Goal: Task Accomplishment & Management: Manage account settings

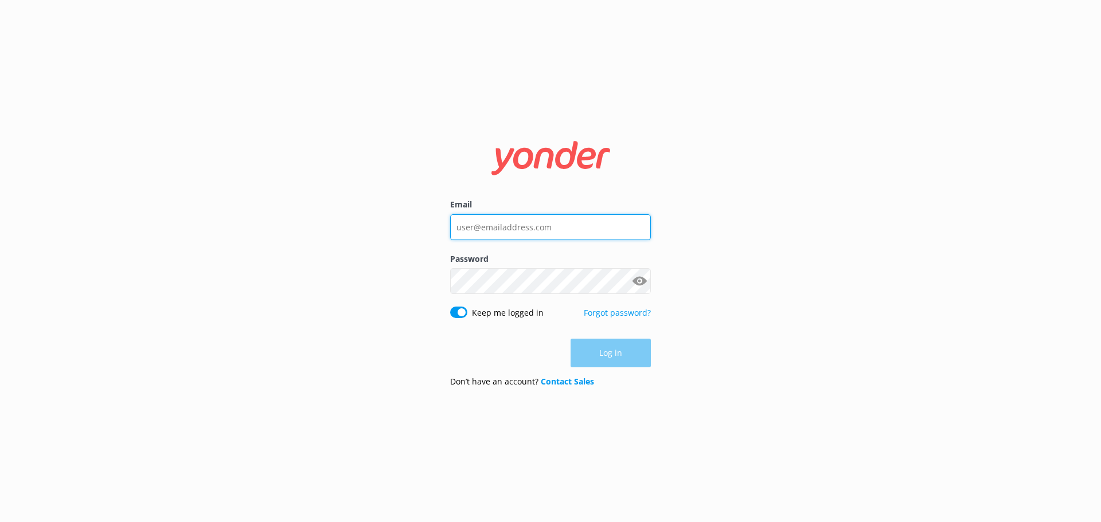
type input "[PERSON_NAME][EMAIL_ADDRESS][DOMAIN_NAME]"
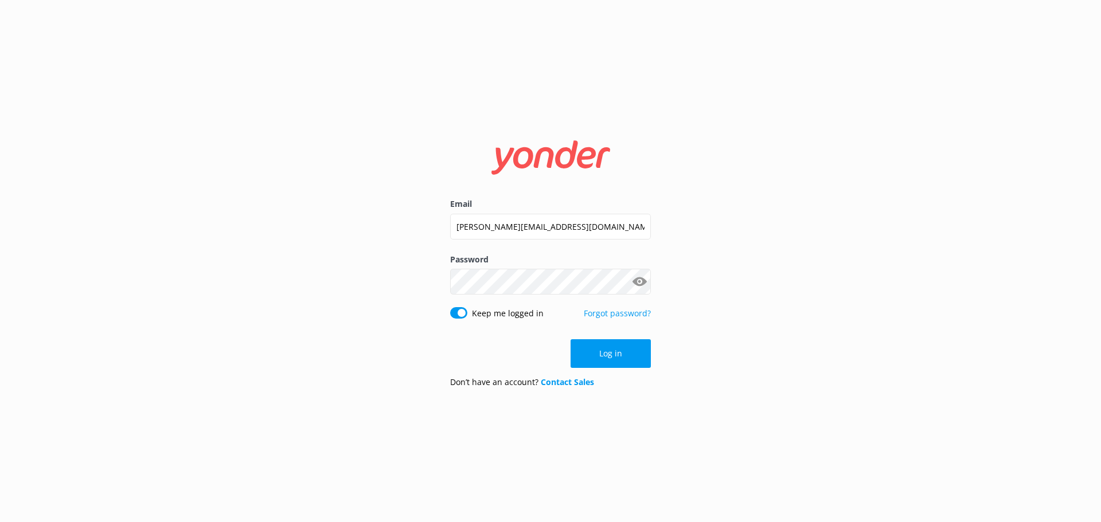
click at [614, 354] on div "Log in" at bounding box center [550, 354] width 201 height 29
click at [612, 348] on button "Log in" at bounding box center [611, 354] width 80 height 29
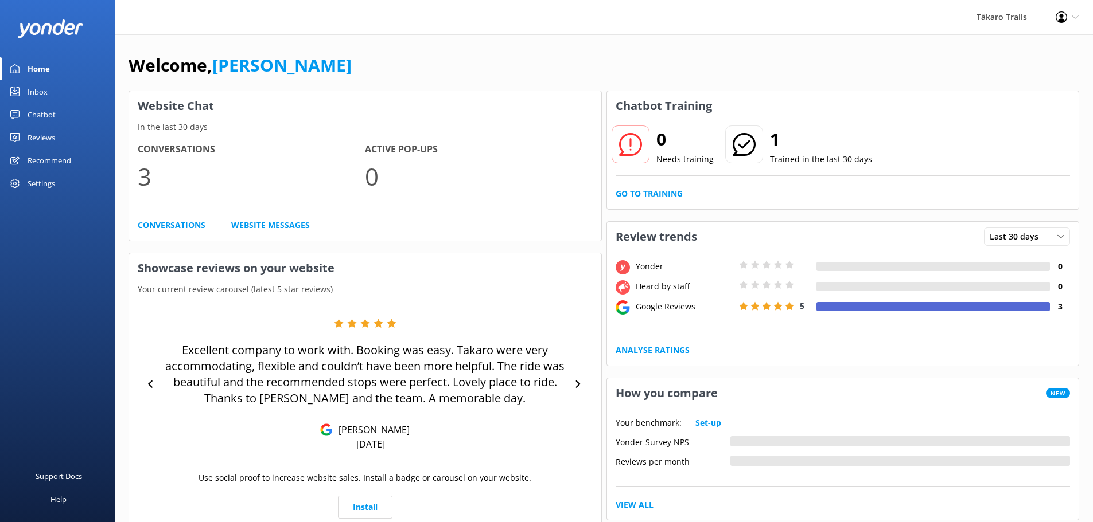
click at [30, 111] on div "Chatbot" at bounding box center [42, 114] width 28 height 23
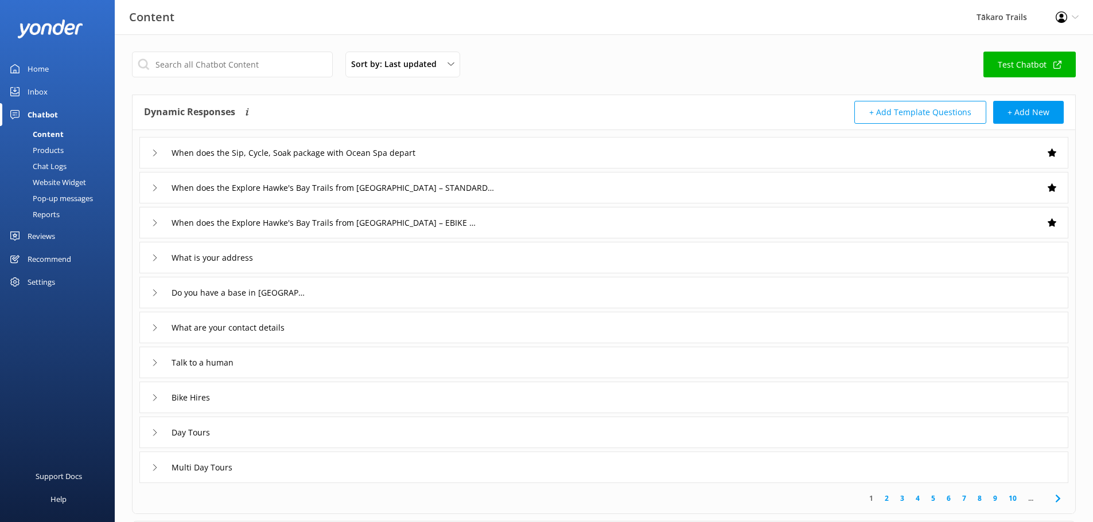
click at [34, 91] on div "Inbox" at bounding box center [38, 91] width 20 height 23
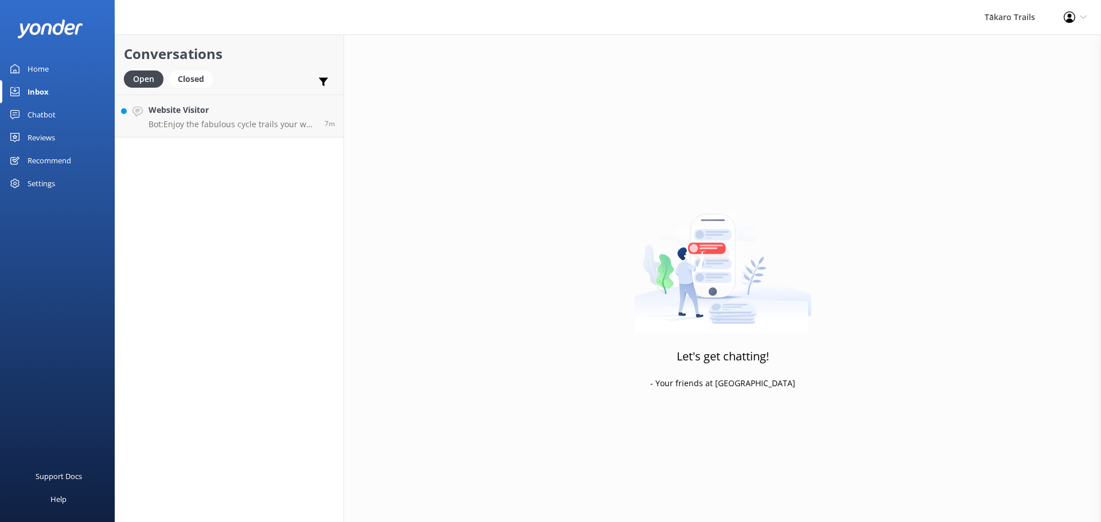
click at [37, 112] on div "Chatbot" at bounding box center [42, 114] width 28 height 23
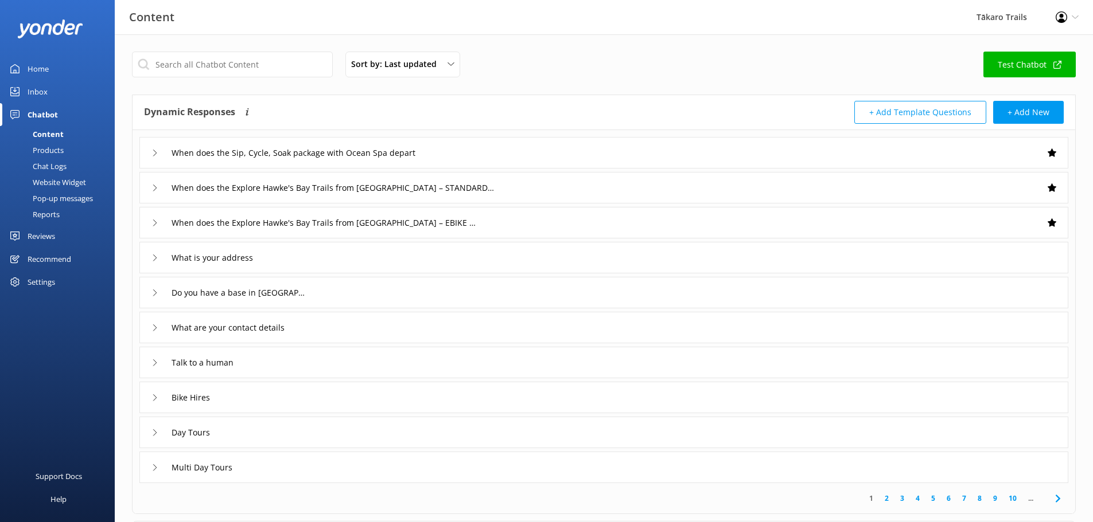
click at [154, 294] on icon at bounding box center [154, 293] width 7 height 7
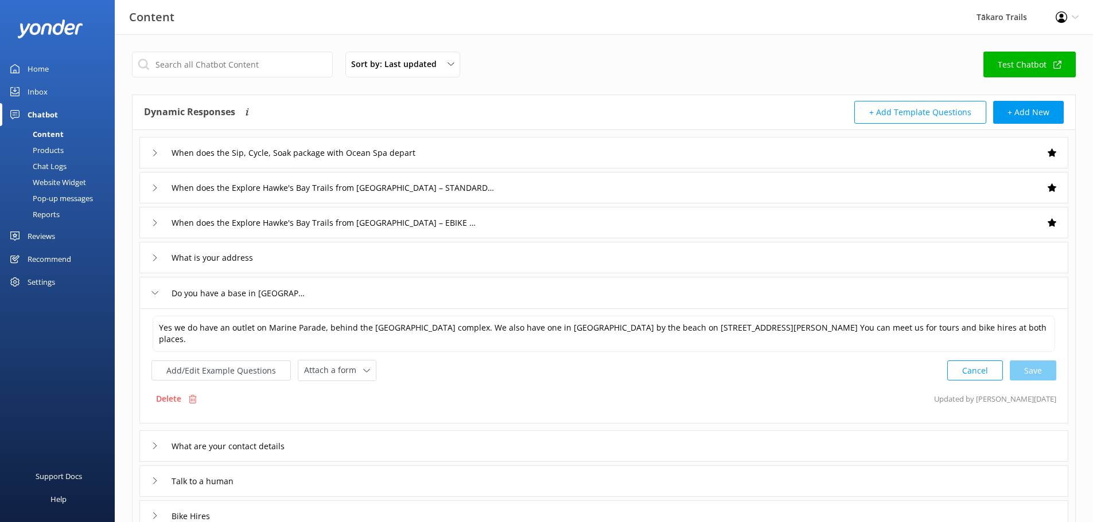
click at [52, 165] on div "Chat Logs" at bounding box center [37, 166] width 60 height 16
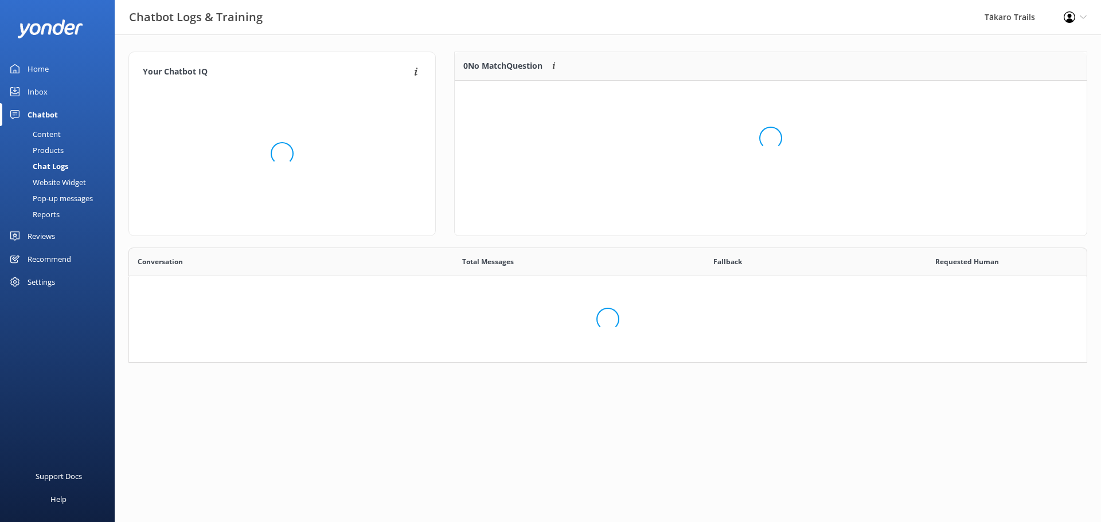
scroll to position [132, 950]
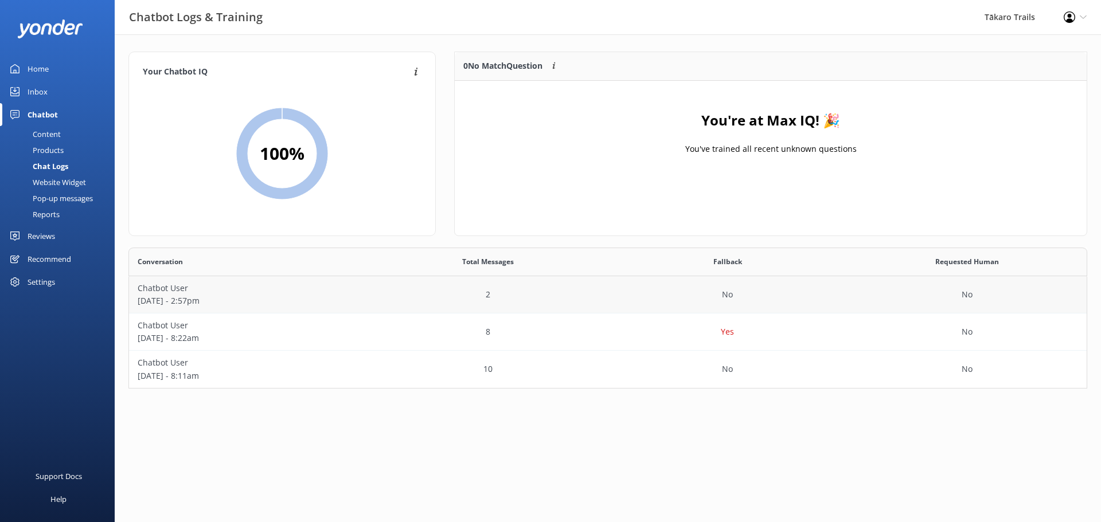
click at [170, 291] on p "Chatbot User" at bounding box center [249, 288] width 223 height 13
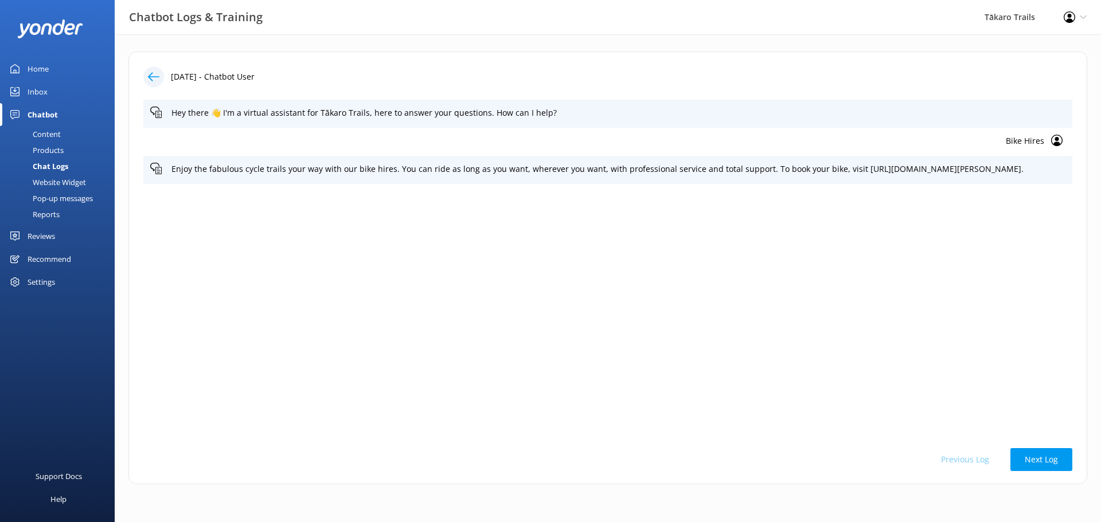
click at [153, 74] on icon at bounding box center [153, 76] width 11 height 11
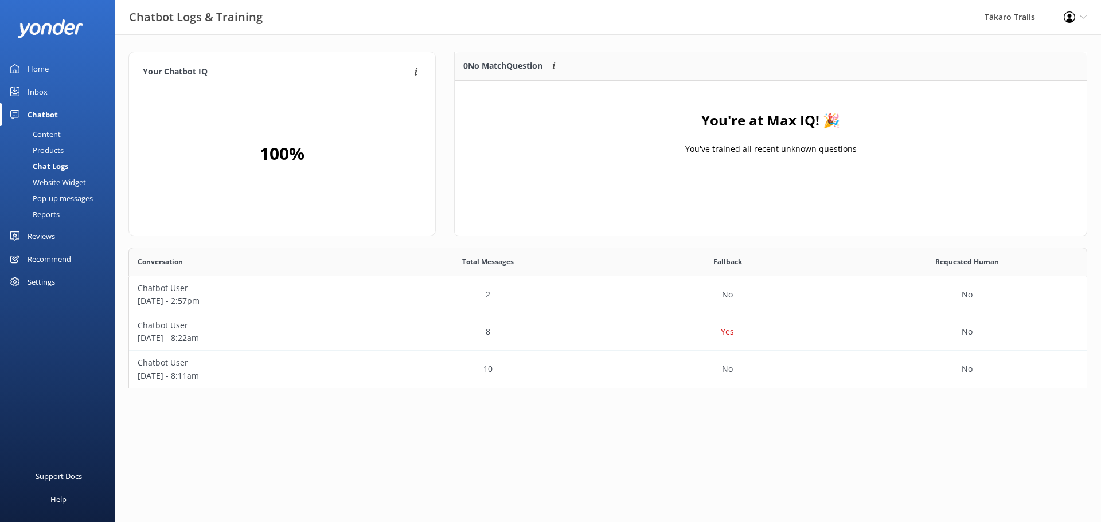
scroll to position [132, 950]
click at [173, 335] on p "[DATE] - 8:22am" at bounding box center [249, 338] width 223 height 13
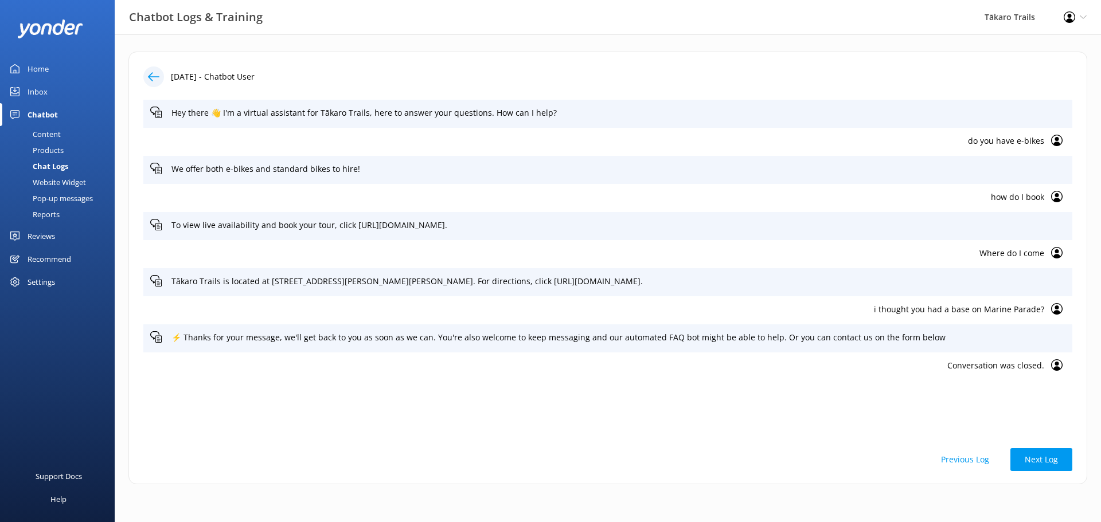
click at [148, 76] on icon at bounding box center [153, 76] width 11 height 11
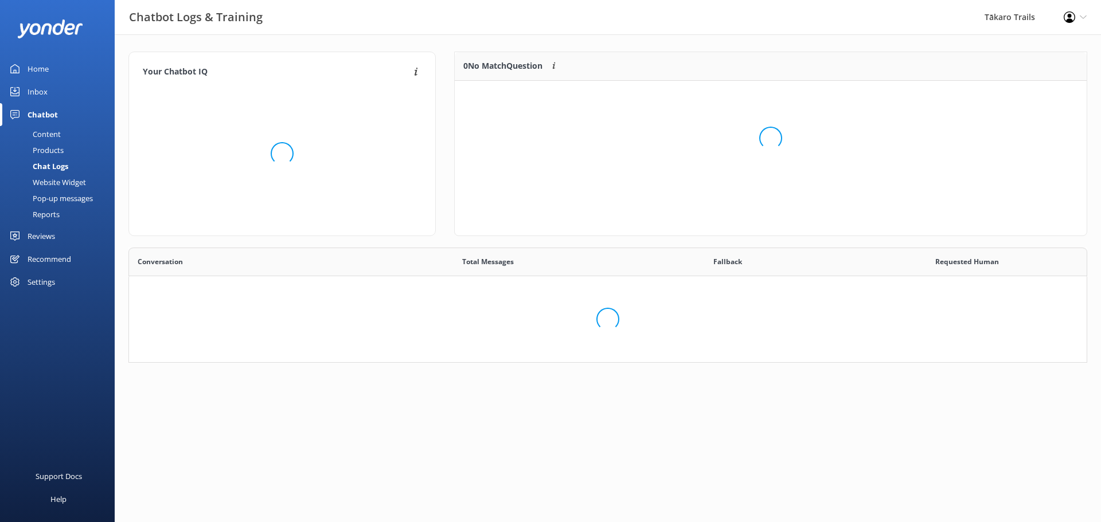
scroll to position [132, 950]
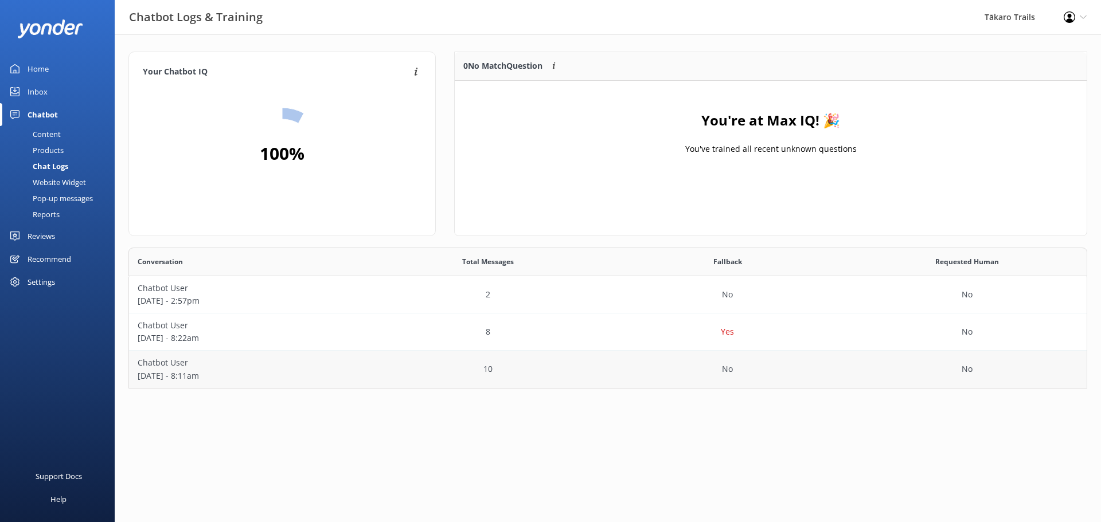
click at [159, 368] on p "Chatbot User" at bounding box center [249, 363] width 223 height 13
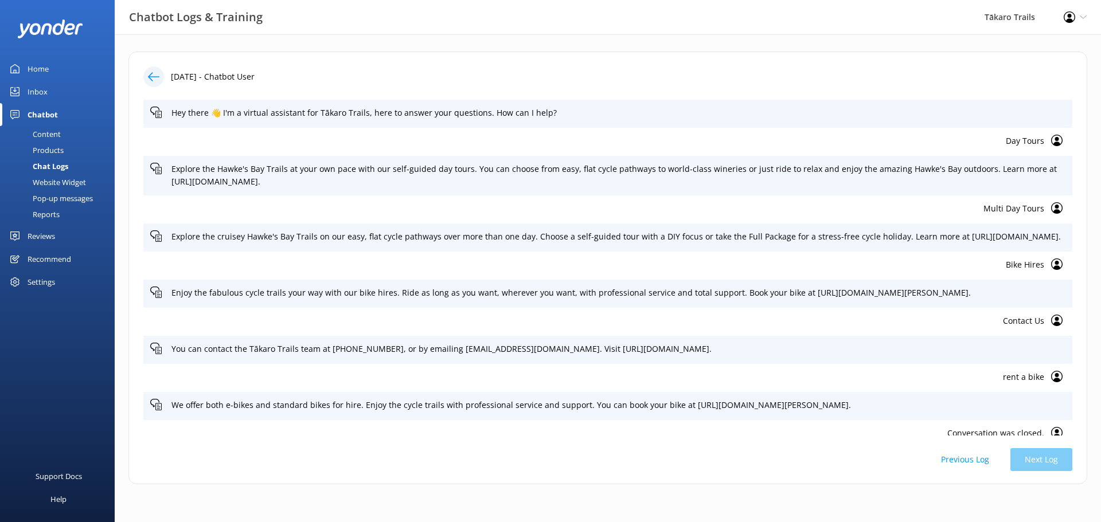
click at [147, 74] on div at bounding box center [153, 77] width 21 height 21
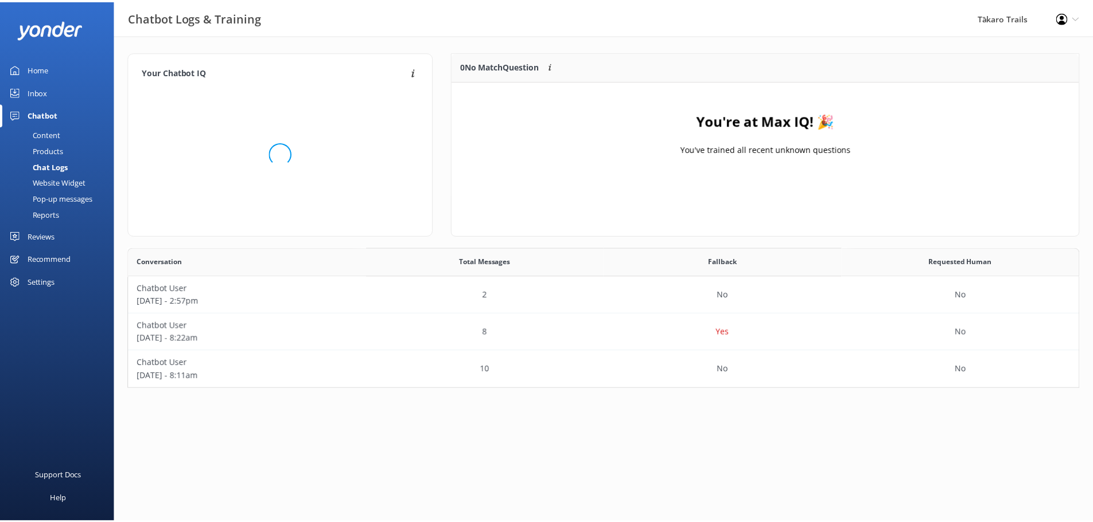
scroll to position [132, 950]
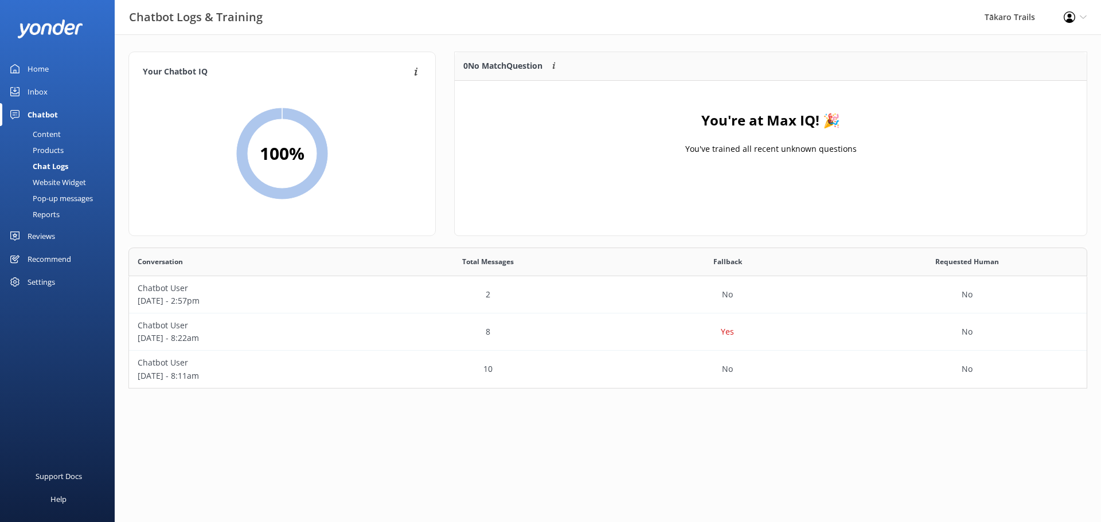
click at [38, 89] on div "Inbox" at bounding box center [38, 91] width 20 height 23
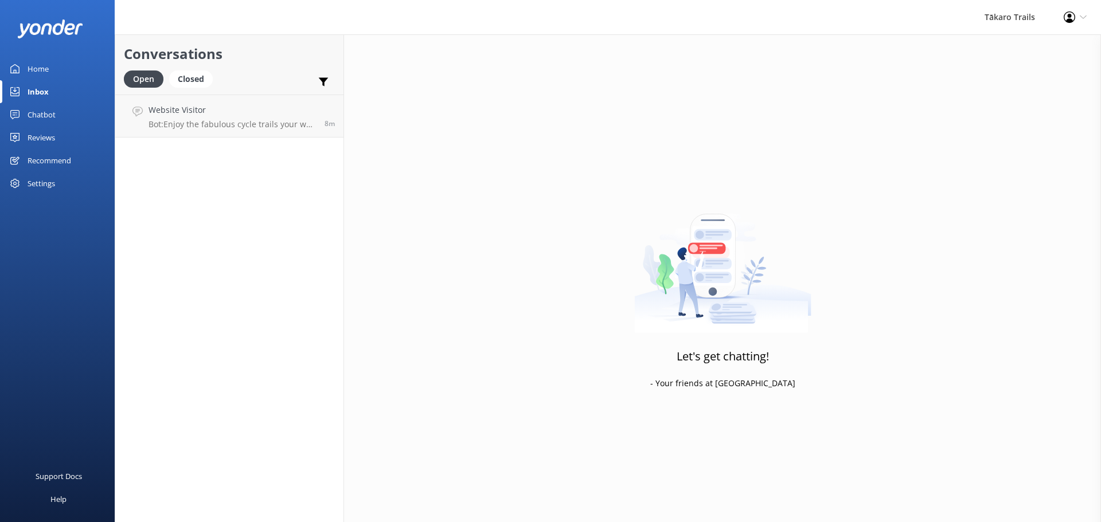
click at [33, 114] on div "Chatbot" at bounding box center [42, 114] width 28 height 23
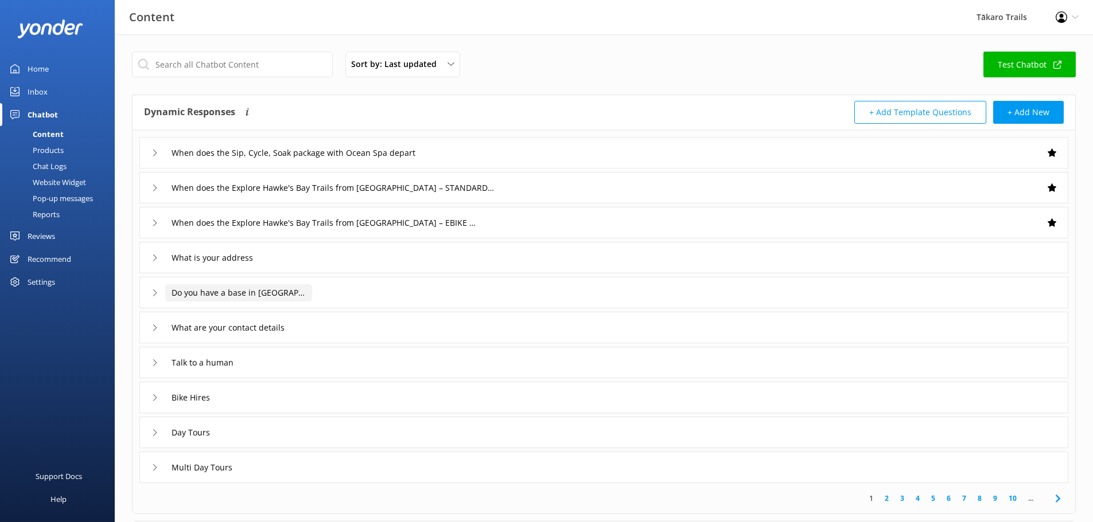
click at [272, 293] on input "Do you have a base in [GEOGRAPHIC_DATA]?" at bounding box center [238, 292] width 147 height 17
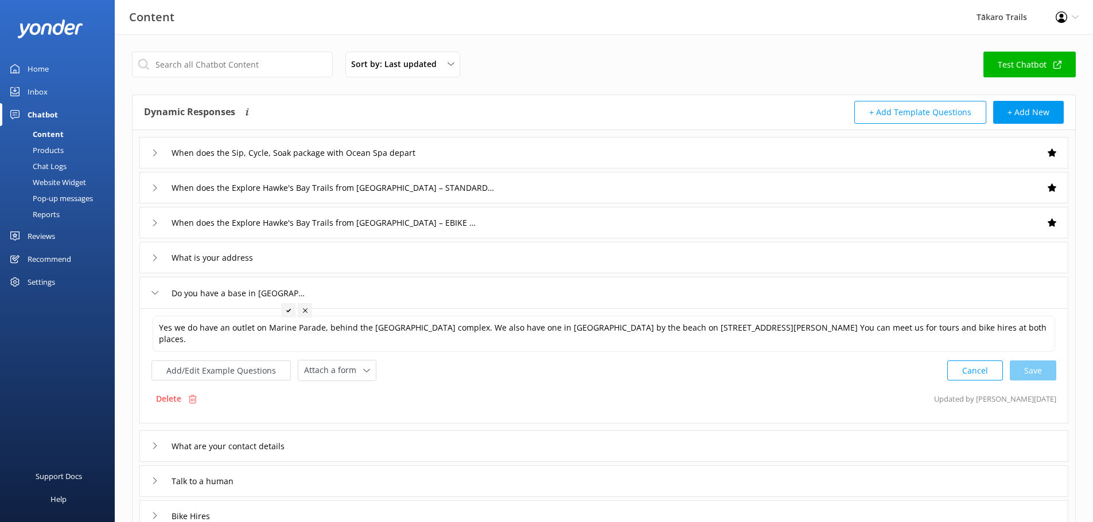
click at [152, 293] on icon at bounding box center [154, 293] width 7 height 7
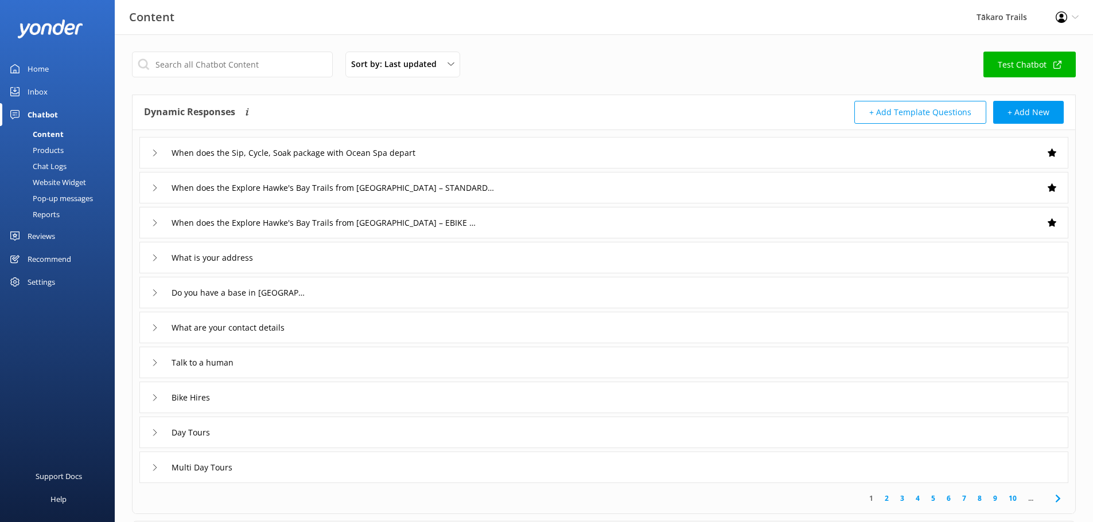
click at [45, 282] on div "Settings" at bounding box center [42, 282] width 28 height 23
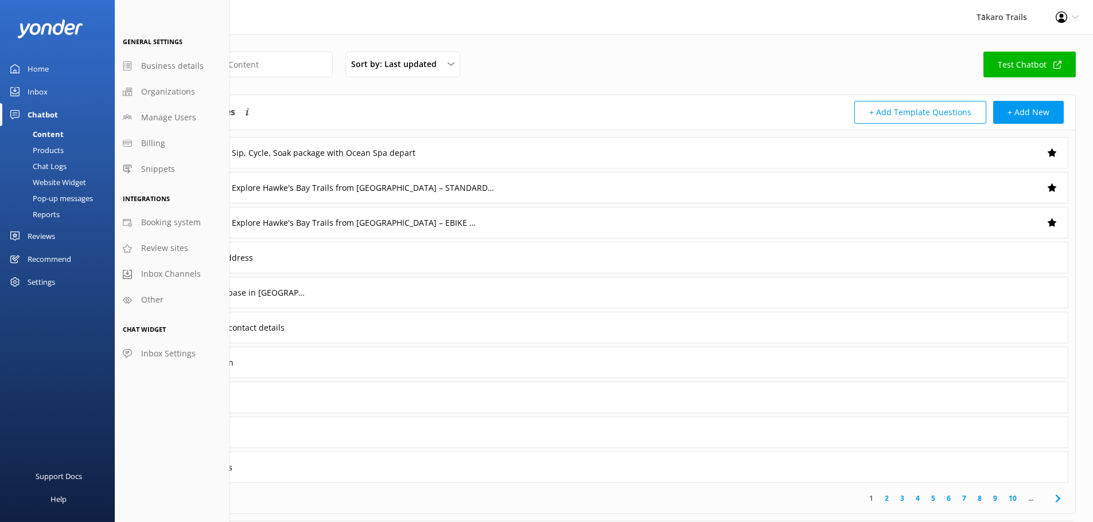
click at [52, 280] on div "Settings" at bounding box center [42, 282] width 28 height 23
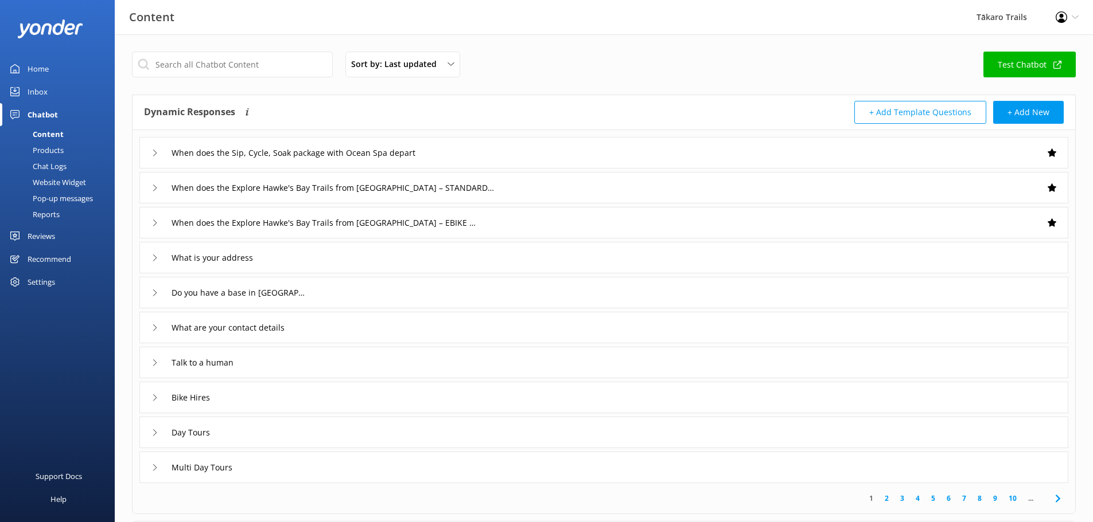
click at [1068, 14] on div "Profile Settings Logout" at bounding box center [1067, 17] width 52 height 34
click at [1034, 46] on link "Profile Settings" at bounding box center [1035, 50] width 115 height 29
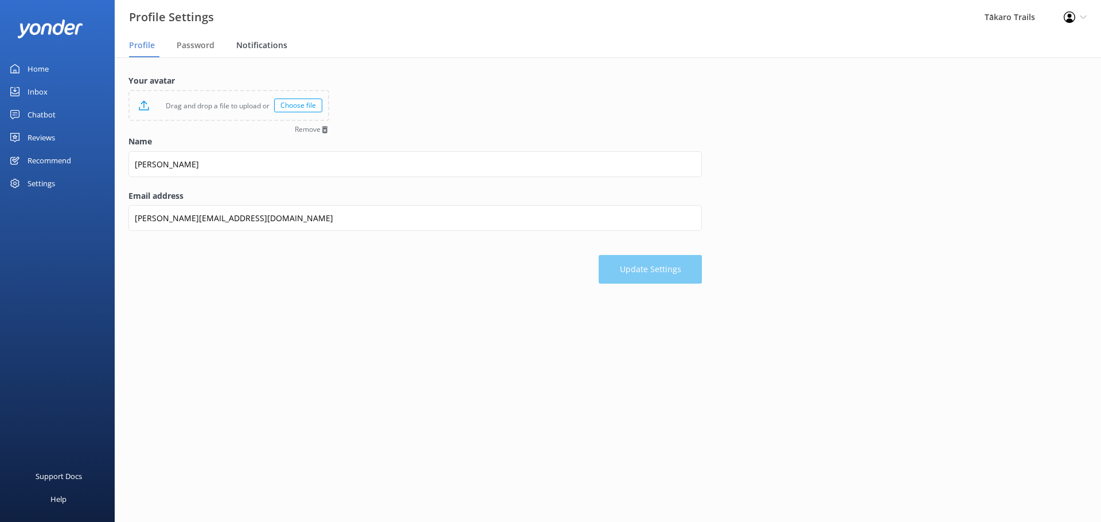
click at [279, 41] on span "Notifications" at bounding box center [261, 45] width 51 height 11
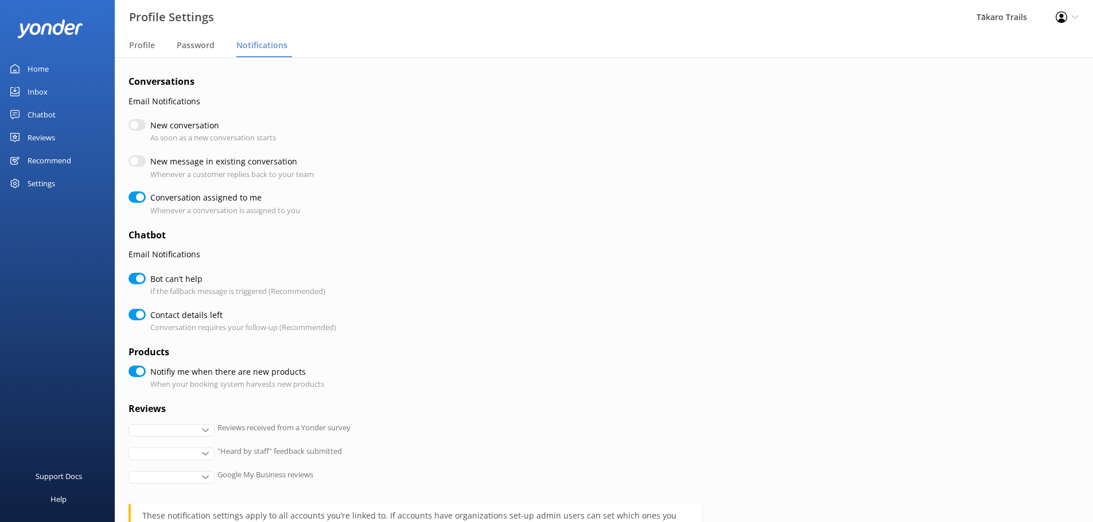
checkbox input "true"
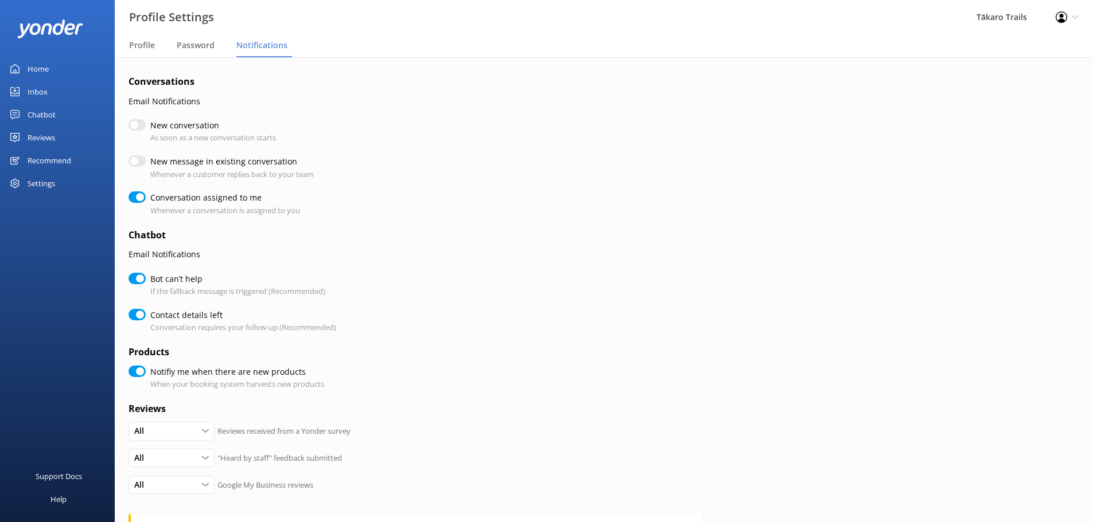
click at [139, 124] on input "New conversation" at bounding box center [136, 124] width 17 height 11
checkbox input "true"
click at [140, 163] on input "New message in existing conversation" at bounding box center [136, 160] width 17 height 11
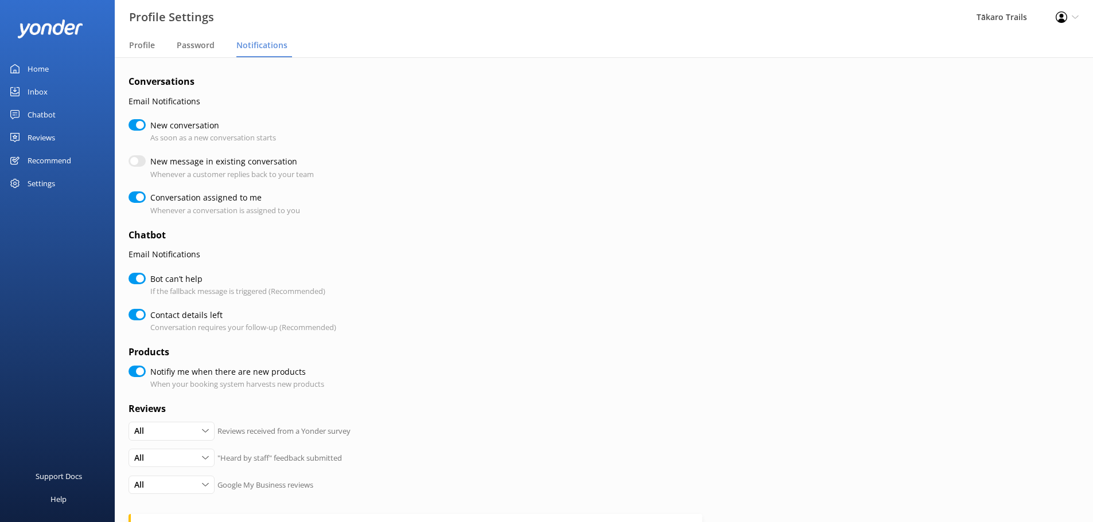
checkbox input "true"
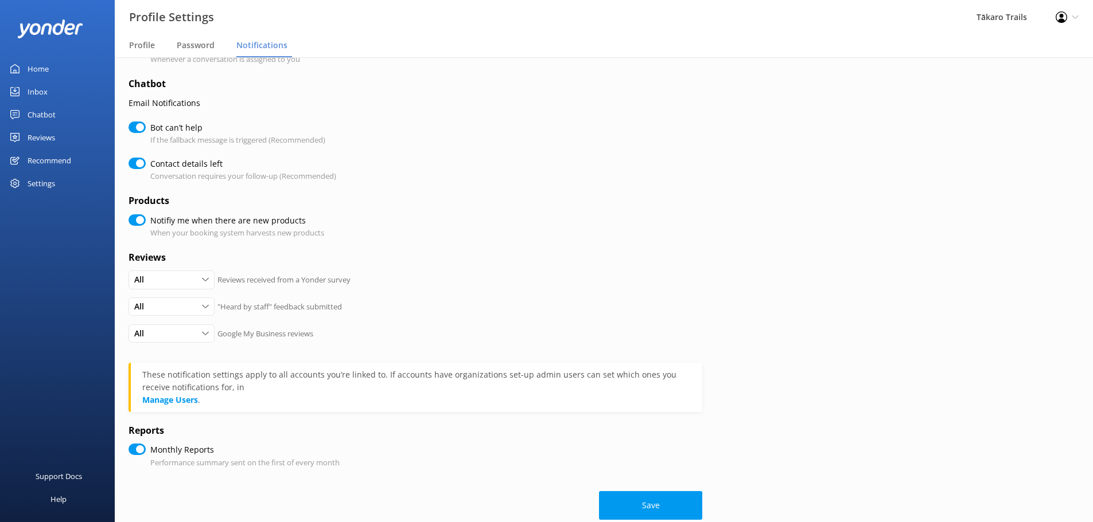
scroll to position [172, 0]
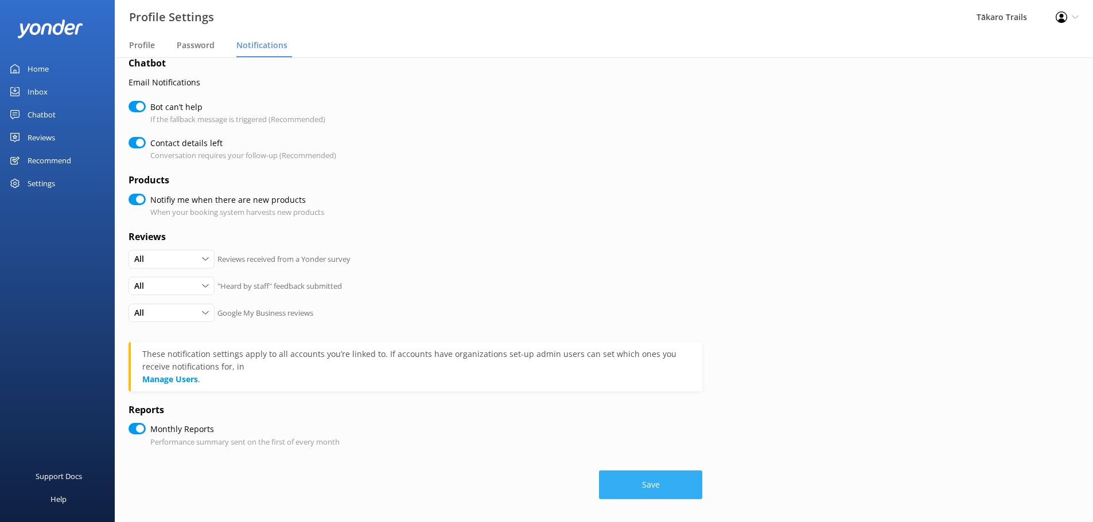
click at [652, 488] on button "Save" at bounding box center [650, 485] width 103 height 29
checkbox input "true"
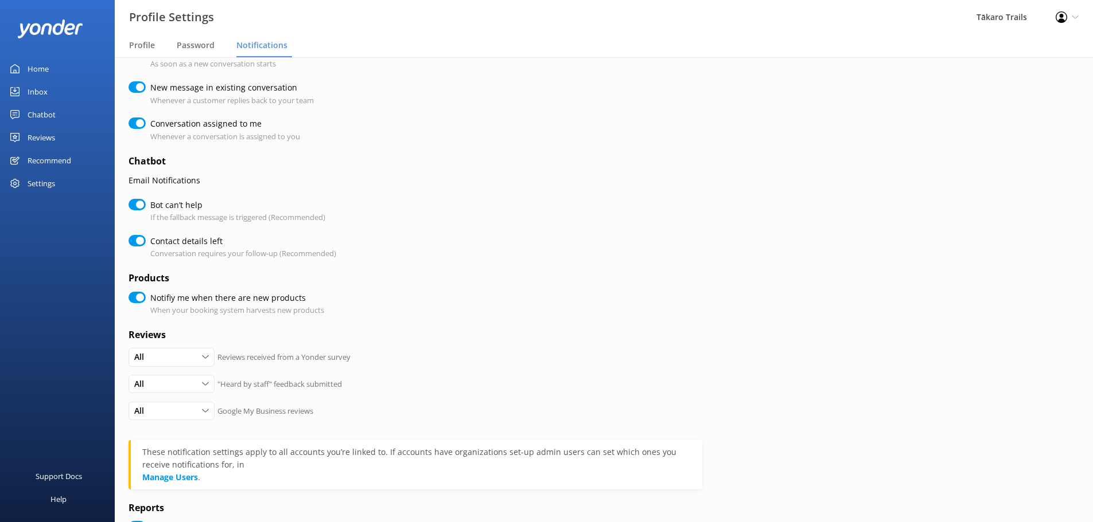
scroll to position [0, 0]
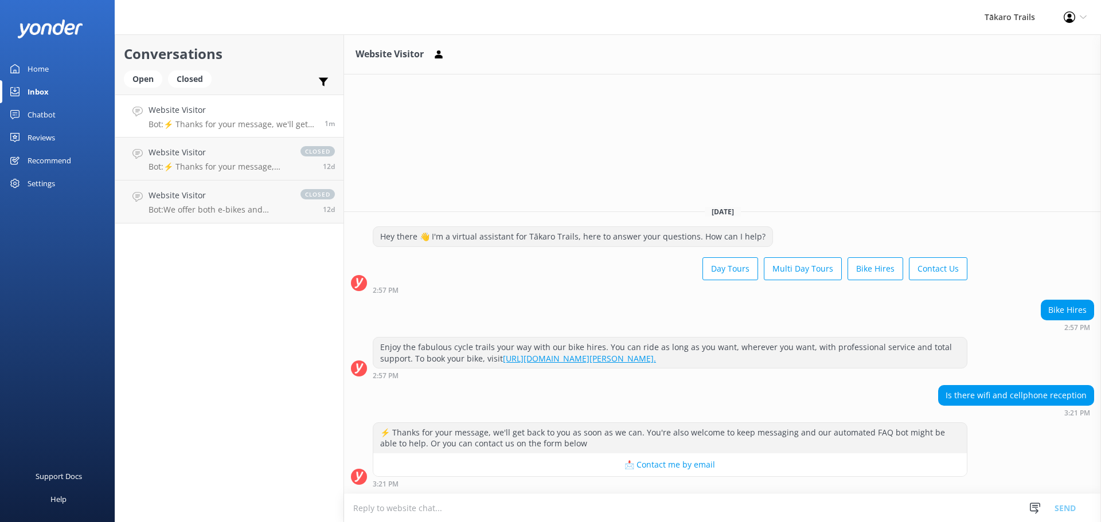
click at [216, 120] on p "Bot: ⚡ Thanks for your message, we'll get back to you as soon as we can. You're…" at bounding box center [232, 124] width 167 height 10
click at [424, 510] on textarea at bounding box center [722, 508] width 757 height 28
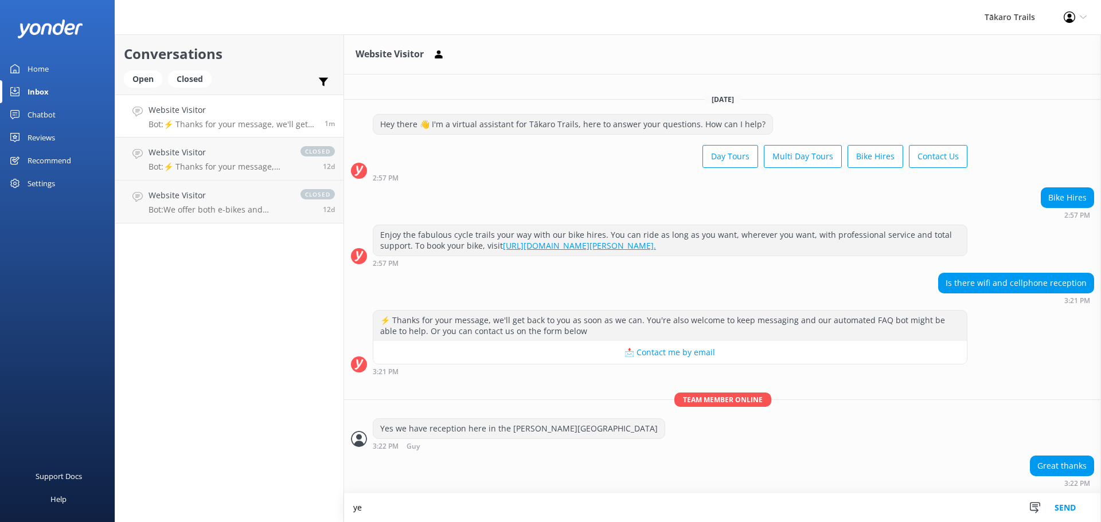
scroll to position [15, 0]
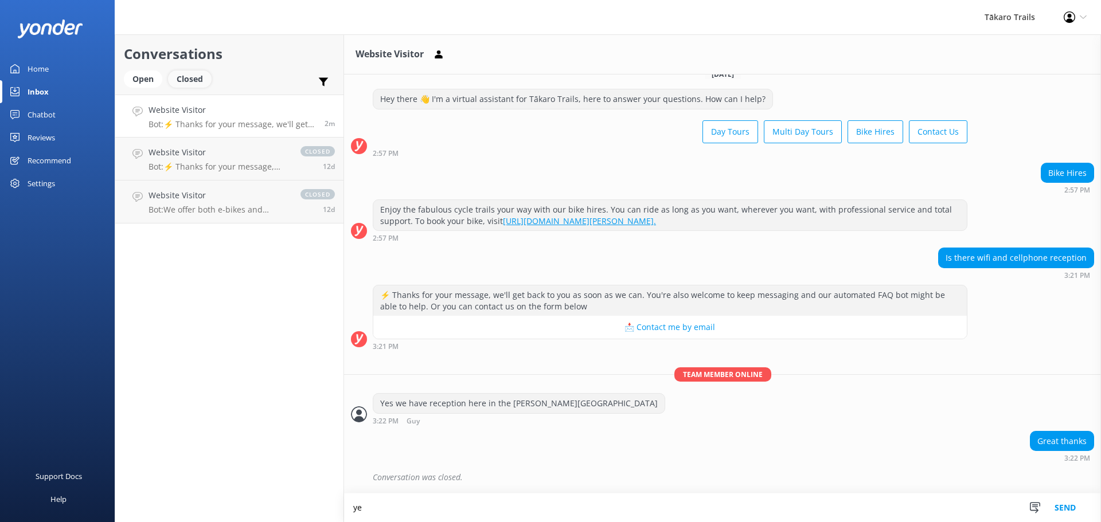
type textarea "ye"
click at [181, 81] on div "Closed" at bounding box center [190, 79] width 44 height 17
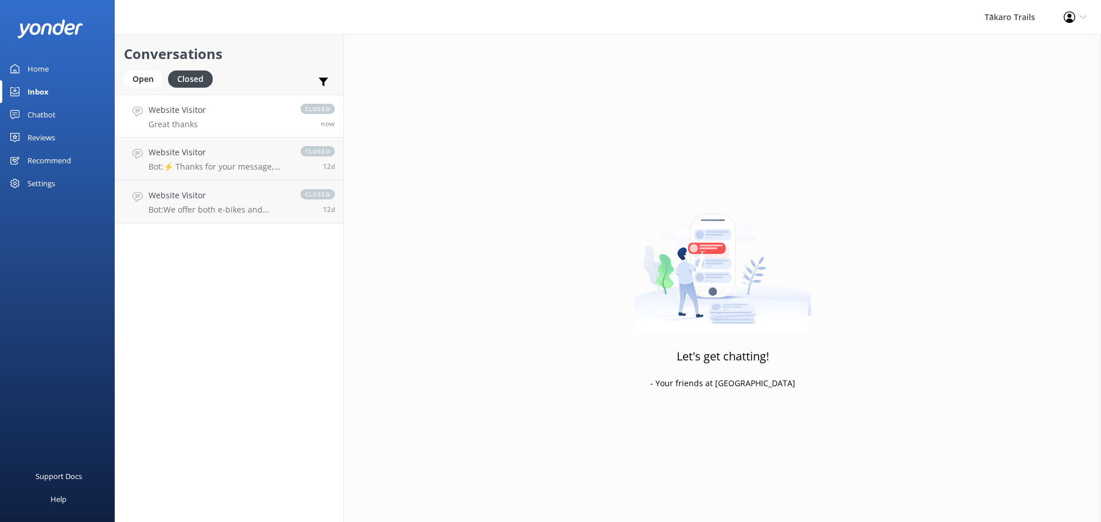
click at [188, 118] on div "Website Visitor Great thanks" at bounding box center [177, 116] width 57 height 25
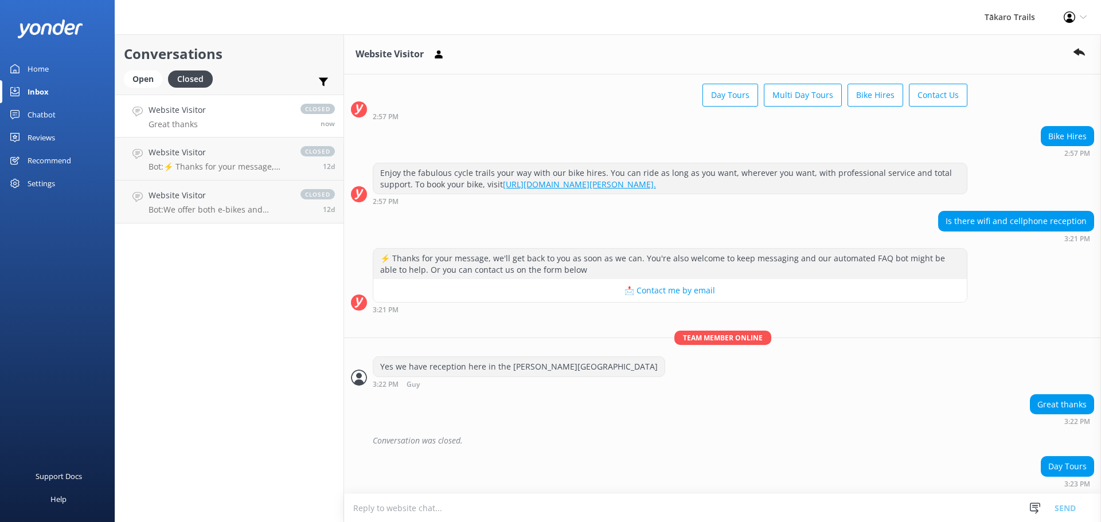
scroll to position [100, 0]
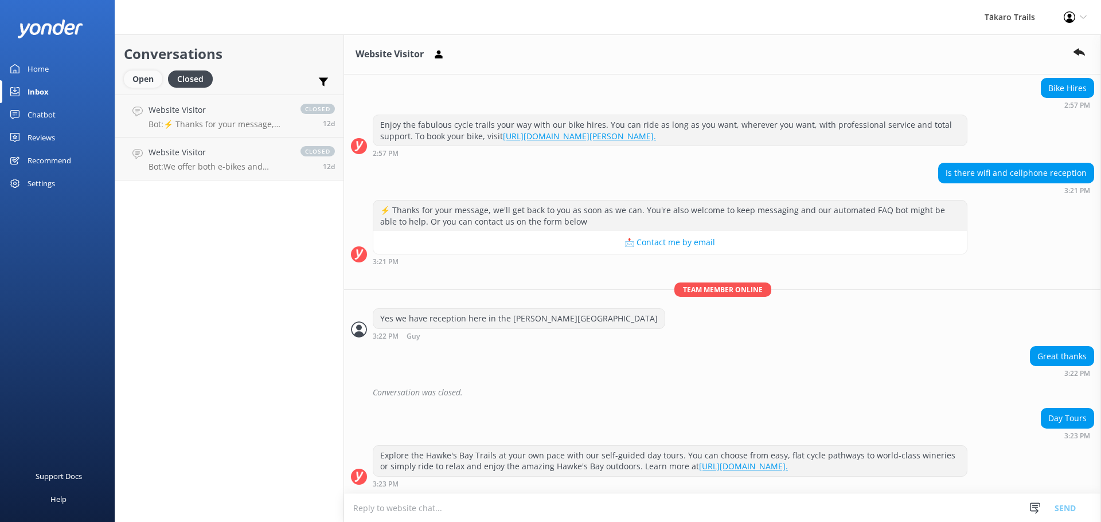
click at [142, 75] on div "Open" at bounding box center [143, 79] width 38 height 17
